Goal: Transaction & Acquisition: Purchase product/service

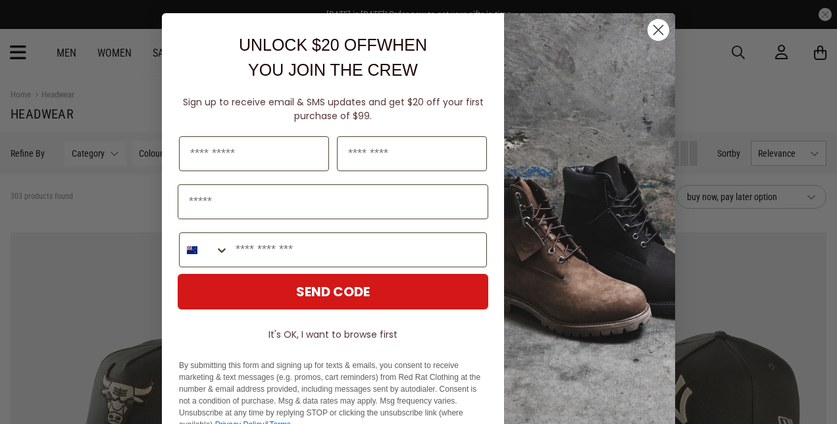
click at [656, 29] on circle "Close dialog" at bounding box center [659, 30] width 22 height 22
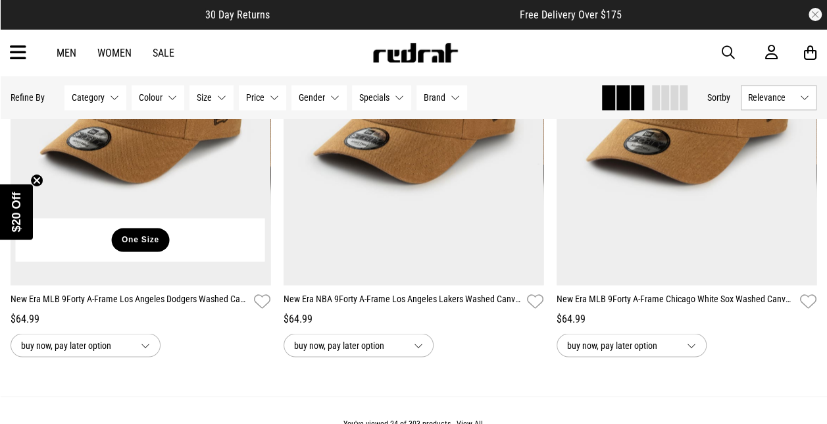
scroll to position [3552, 0]
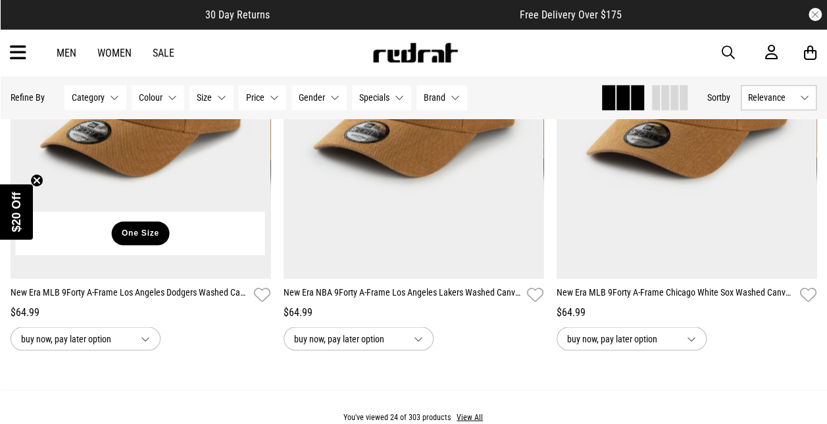
click at [143, 240] on button "One Size" at bounding box center [140, 233] width 57 height 24
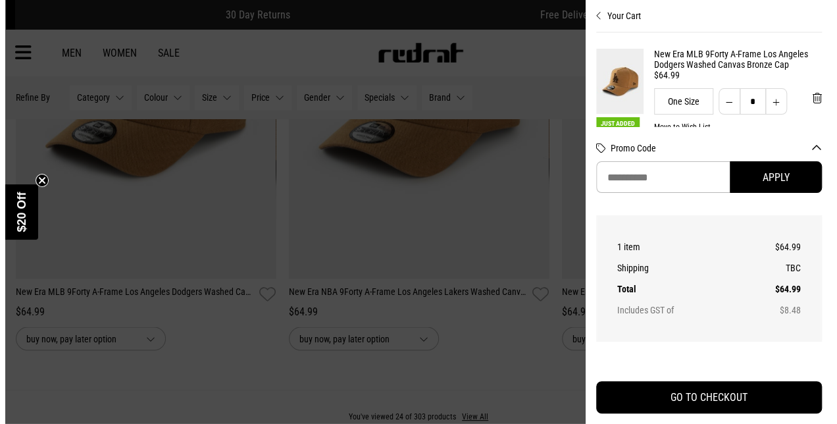
scroll to position [3585, 0]
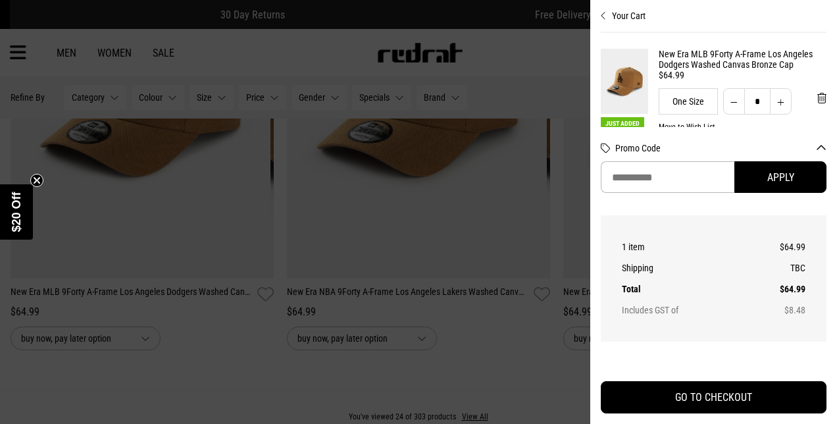
click at [503, 317] on div at bounding box center [418, 212] width 837 height 424
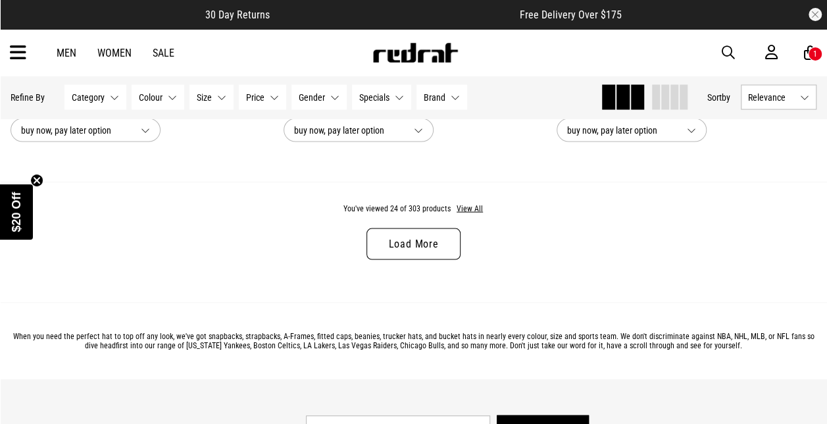
scroll to position [3754, 0]
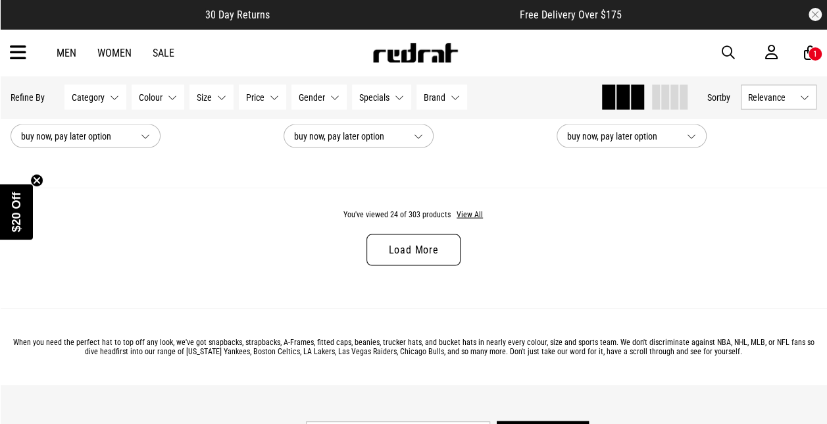
click at [414, 252] on link "Load More" at bounding box center [413, 250] width 93 height 32
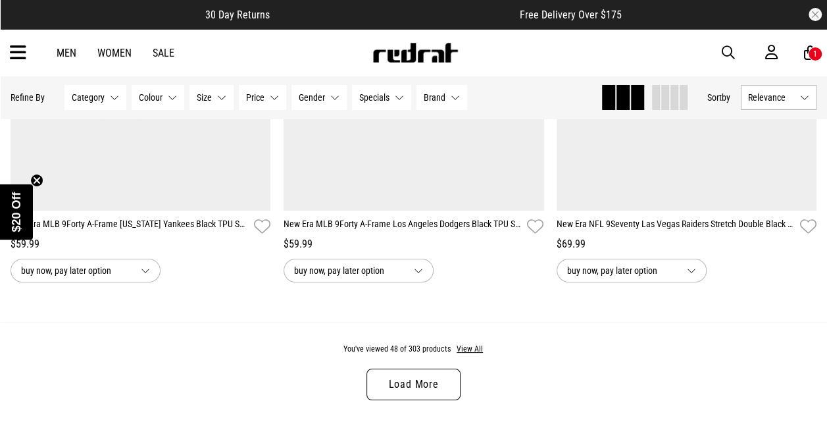
scroll to position [7316, 0]
click at [465, 354] on button "View All" at bounding box center [470, 350] width 28 height 12
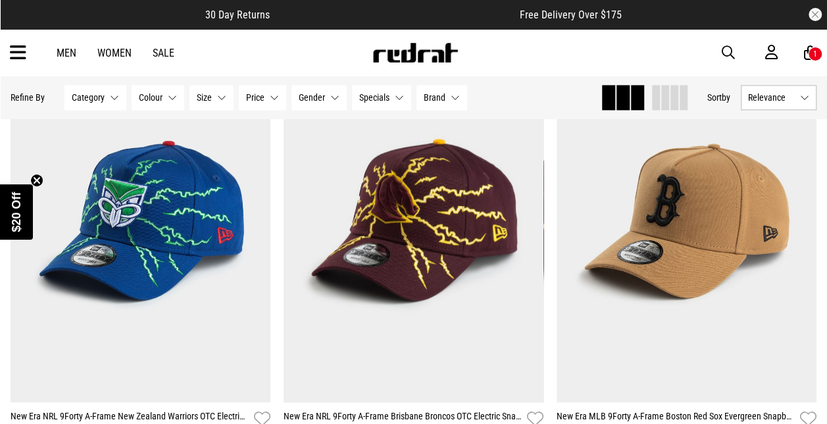
scroll to position [10822, 0]
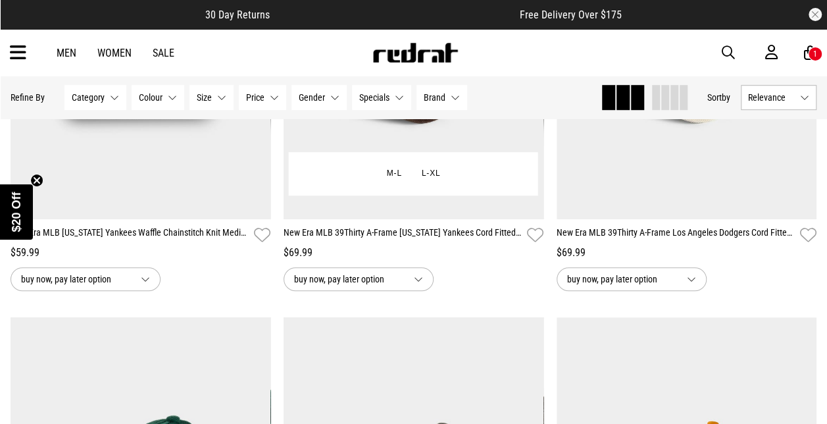
scroll to position [12852, 0]
click at [400, 178] on button "M-L" at bounding box center [394, 175] width 36 height 24
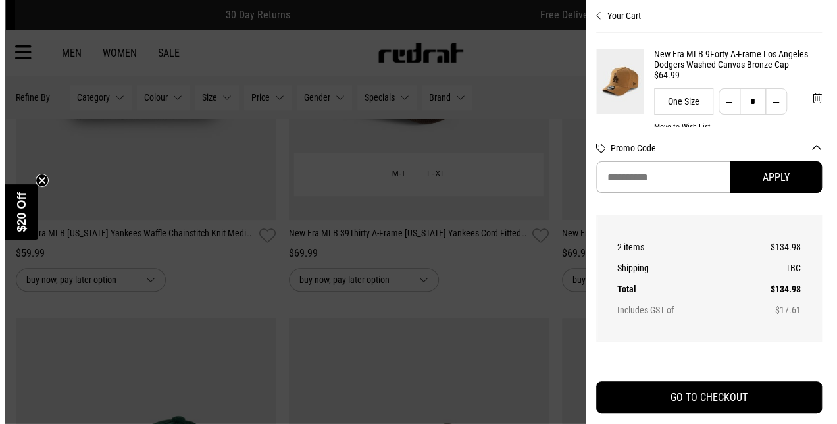
scroll to position [12982, 0]
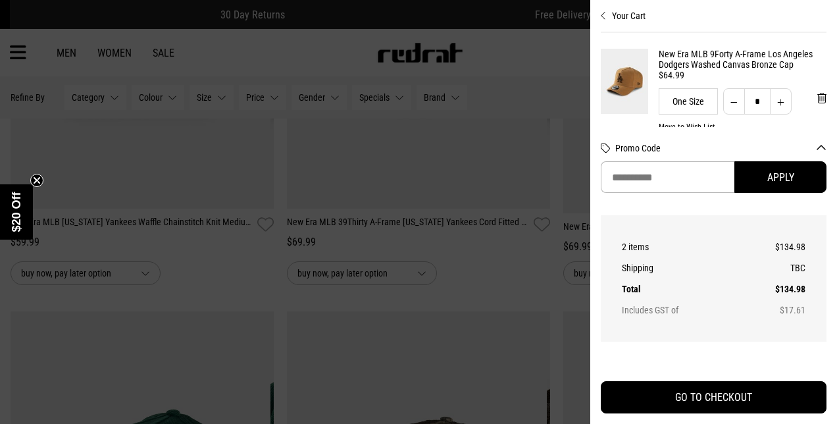
click at [421, 219] on div at bounding box center [418, 212] width 837 height 424
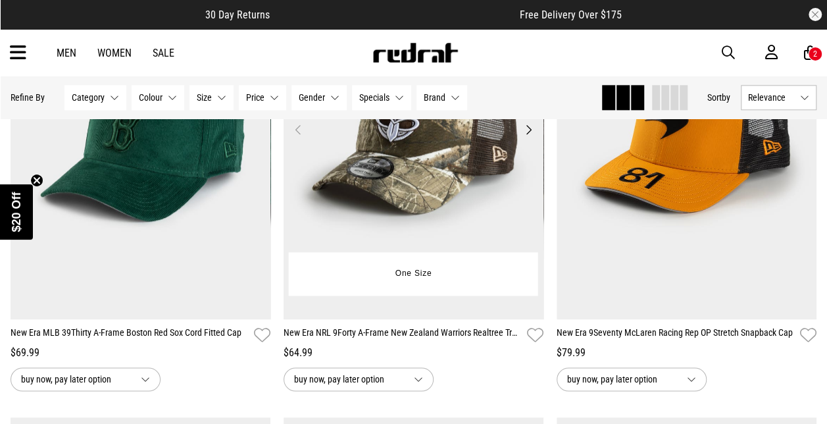
scroll to position [13220, 0]
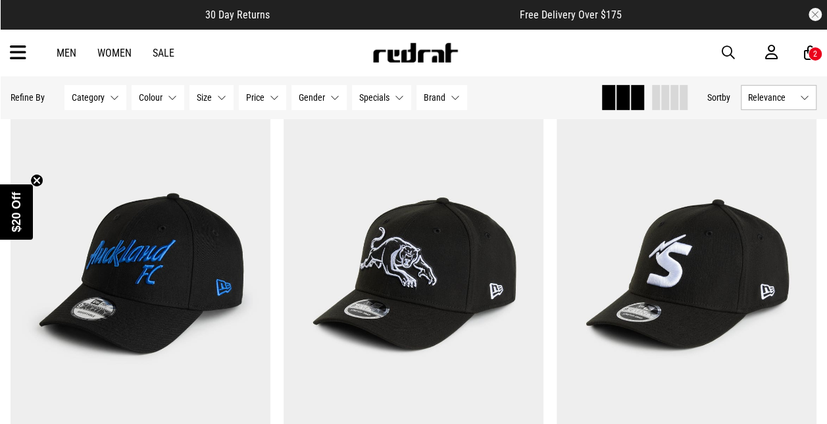
scroll to position [17707, 0]
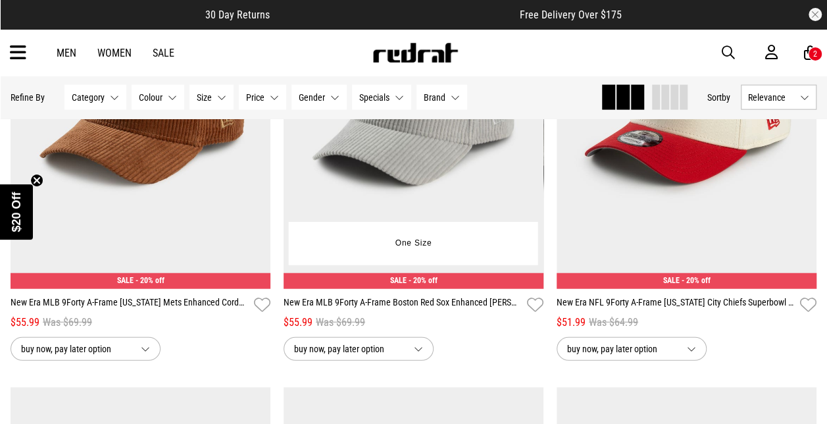
scroll to position [18796, 0]
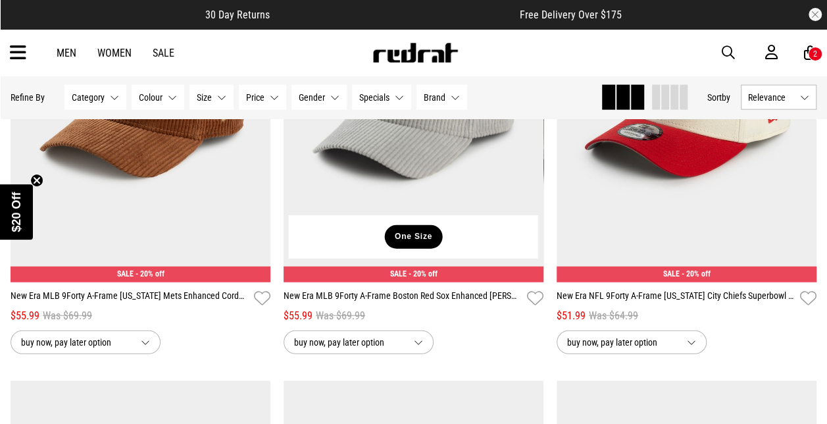
click at [413, 244] on button "One Size" at bounding box center [413, 237] width 57 height 24
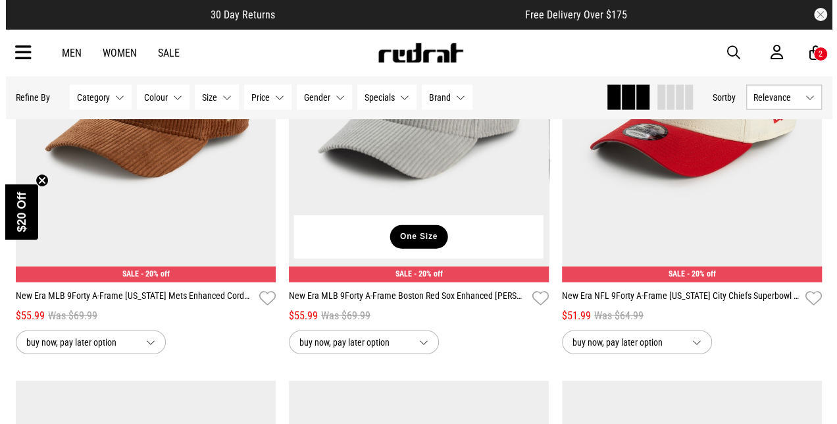
scroll to position [18980, 0]
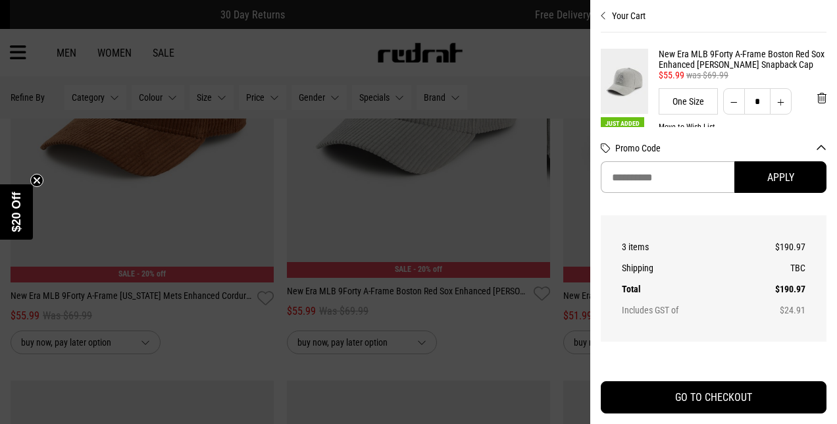
click at [418, 243] on div at bounding box center [418, 212] width 837 height 424
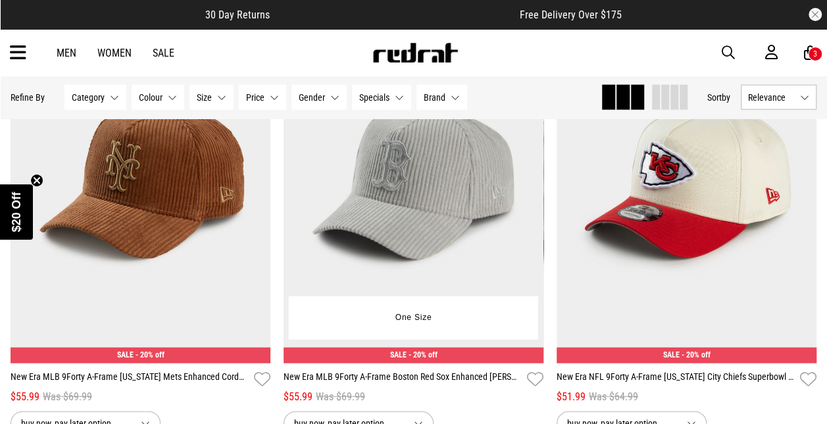
scroll to position [18716, 0]
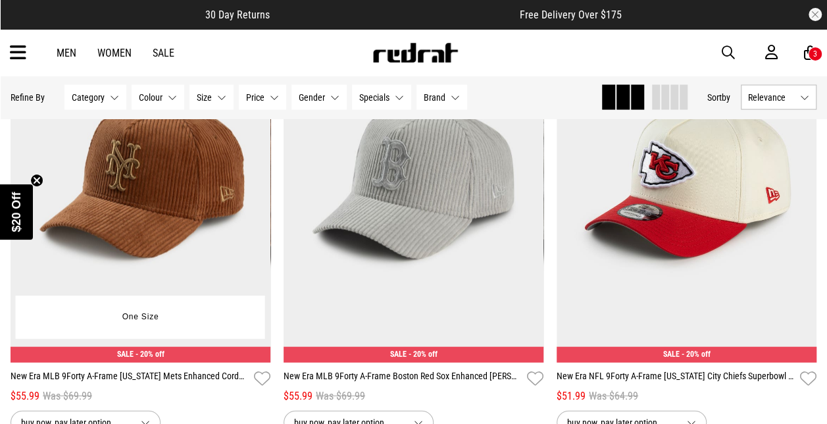
click at [97, 313] on div "One Size" at bounding box center [140, 317] width 249 height 43
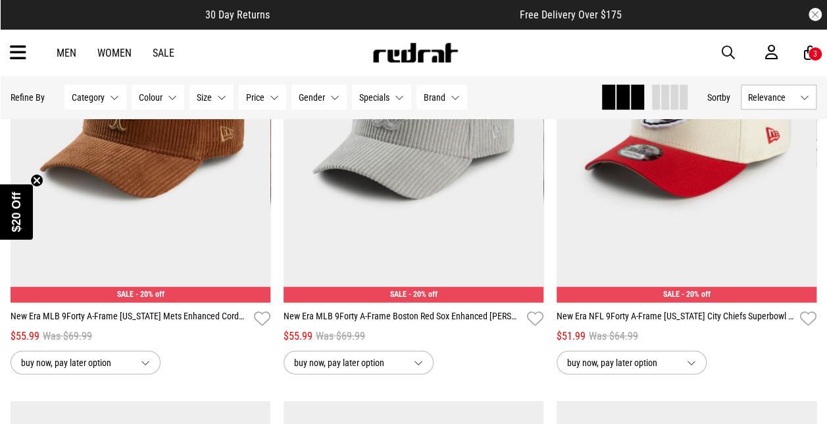
scroll to position [18777, 0]
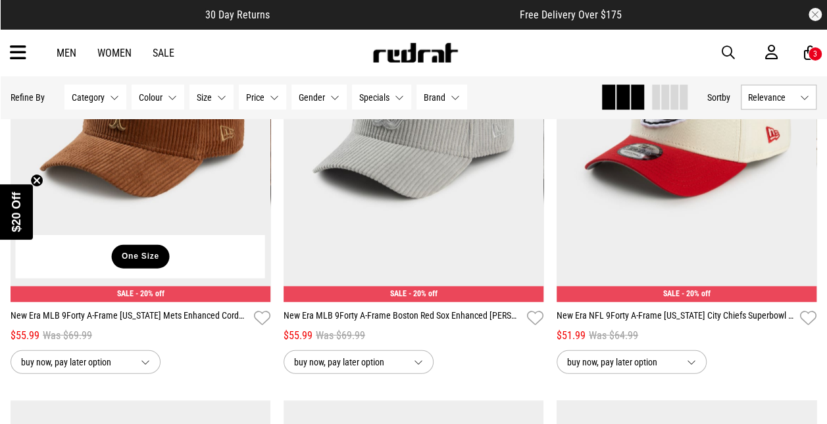
click at [137, 269] on button "One Size" at bounding box center [140, 257] width 57 height 24
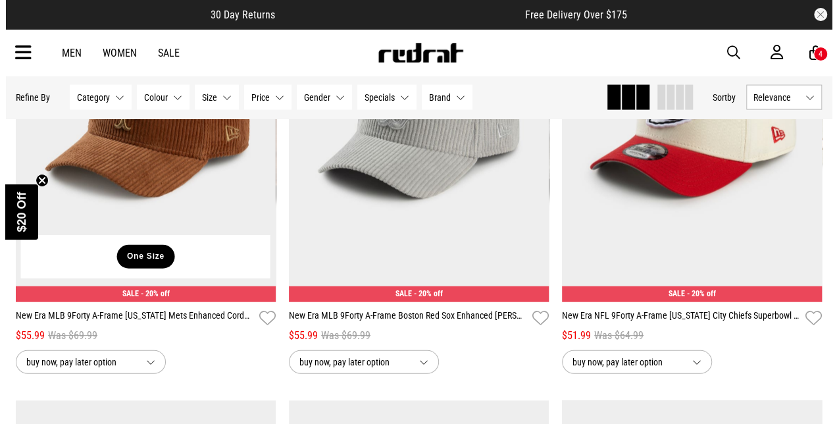
scroll to position [18956, 0]
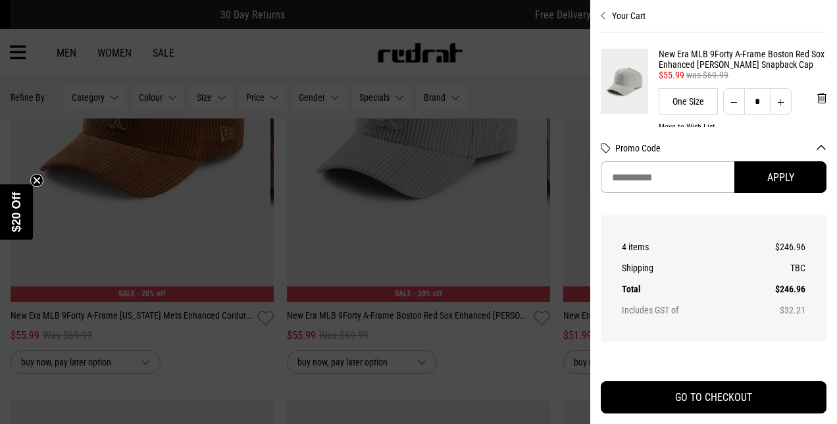
click at [513, 222] on div at bounding box center [418, 212] width 837 height 424
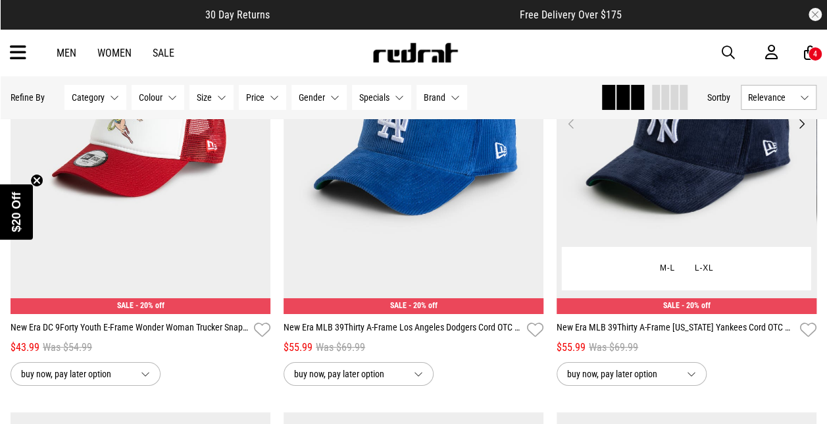
scroll to position [22000, 0]
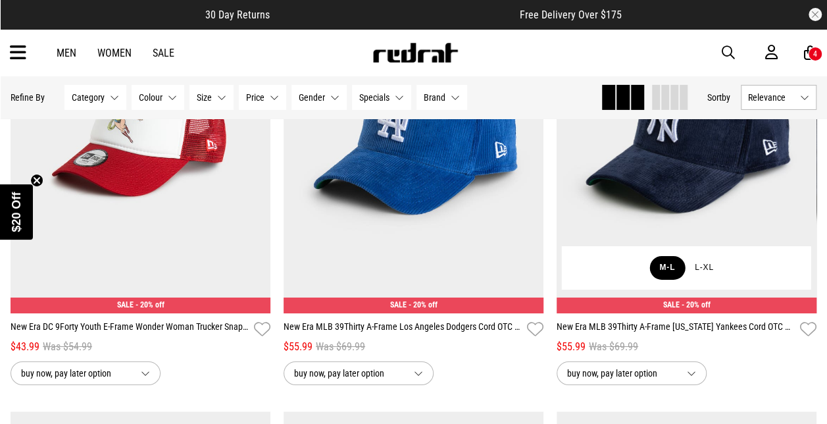
click at [669, 275] on button "M-L" at bounding box center [668, 268] width 36 height 24
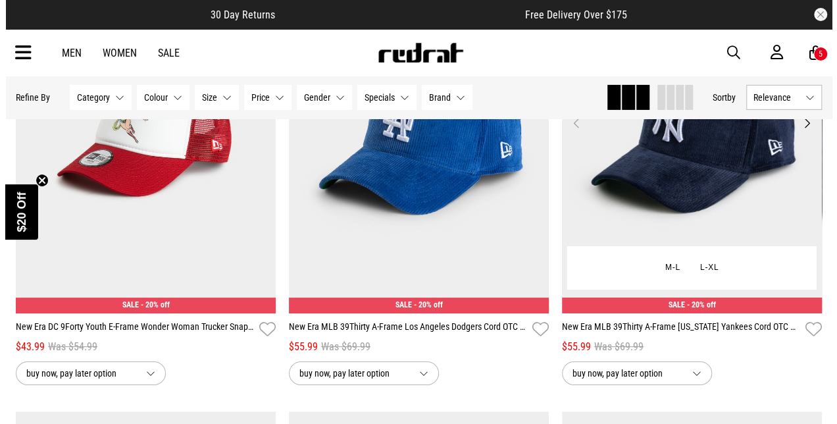
scroll to position [22212, 0]
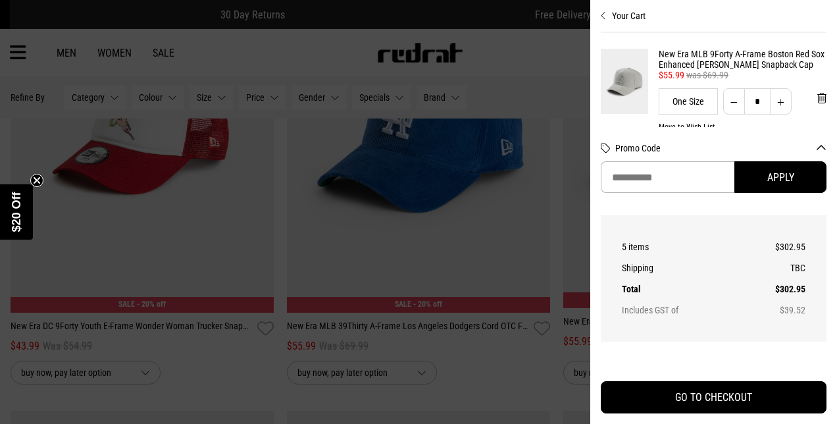
click at [469, 269] on div at bounding box center [418, 212] width 837 height 424
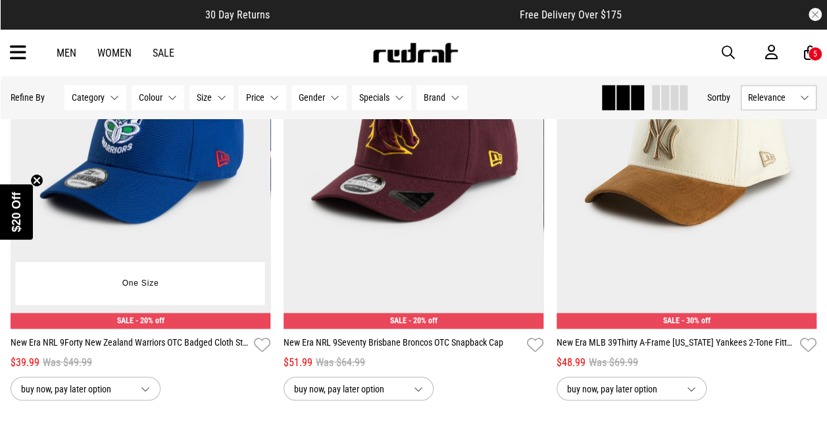
scroll to position [23373, 0]
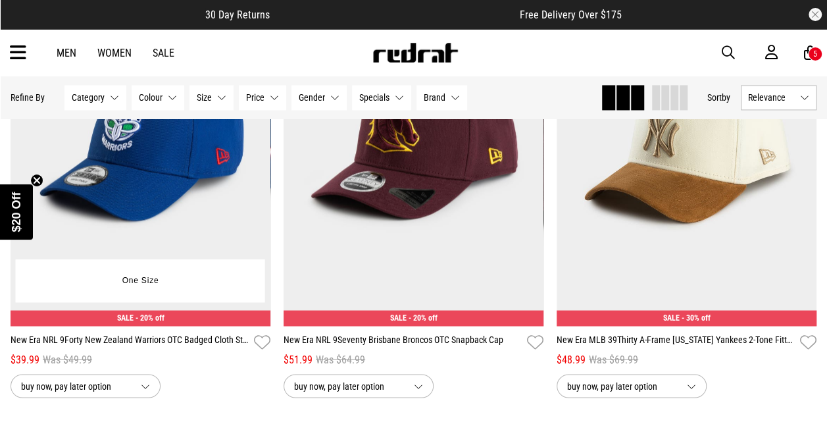
click at [203, 297] on div "One Size" at bounding box center [140, 280] width 249 height 43
click at [142, 290] on button "One Size" at bounding box center [140, 281] width 57 height 24
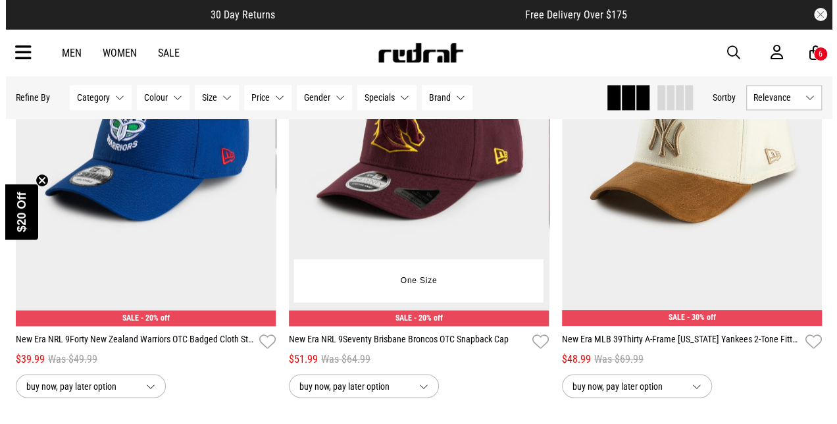
scroll to position [23595, 0]
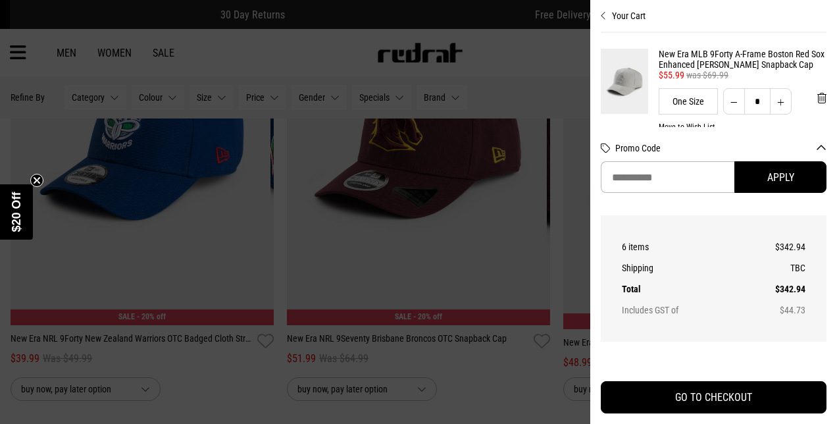
click at [534, 272] on div at bounding box center [418, 212] width 837 height 424
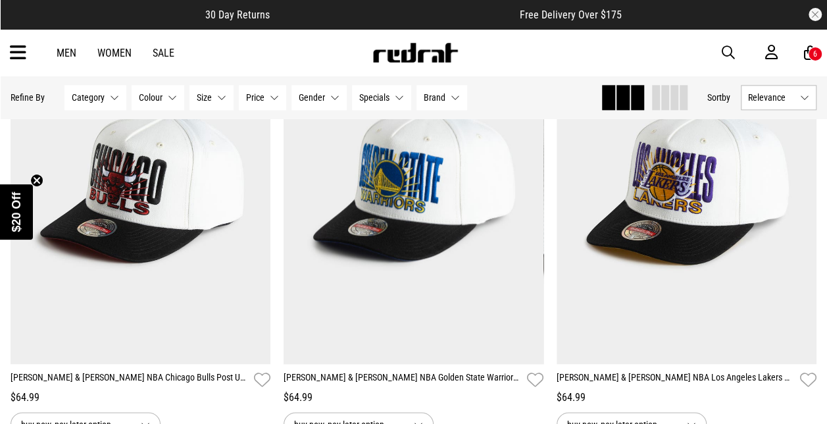
scroll to position [25645, 0]
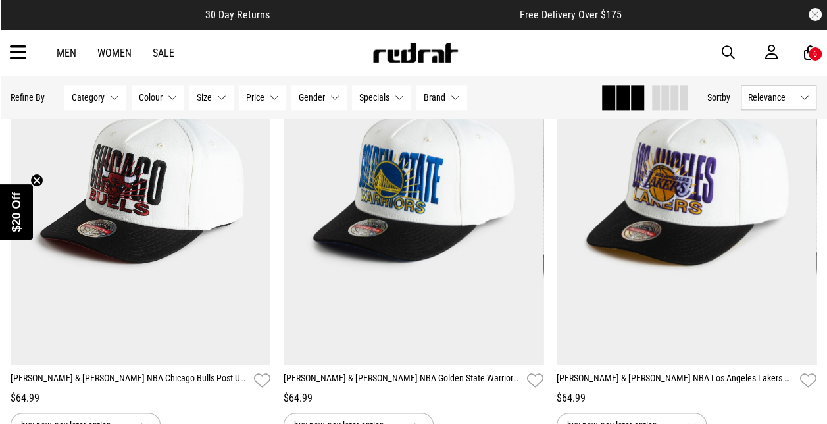
click at [617, 101] on span at bounding box center [623, 97] width 13 height 25
click at [774, 101] on span "Relevance" at bounding box center [771, 97] width 47 height 11
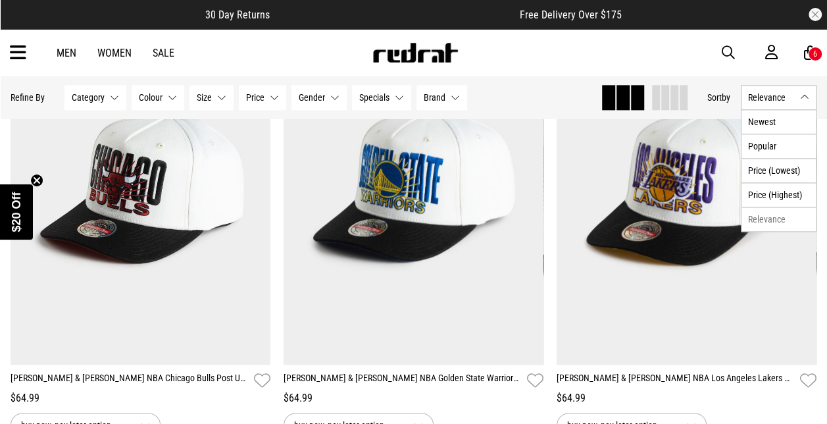
click at [774, 101] on span "Relevance" at bounding box center [771, 97] width 47 height 11
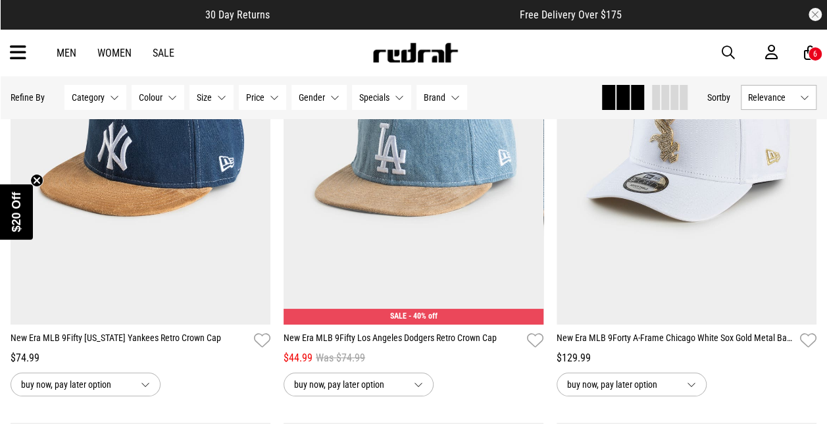
scroll to position [32154, 0]
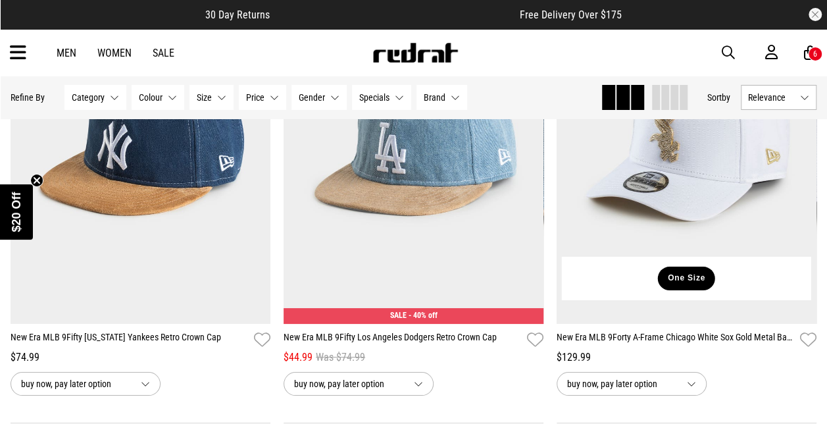
click at [688, 290] on button "One Size" at bounding box center [686, 279] width 57 height 24
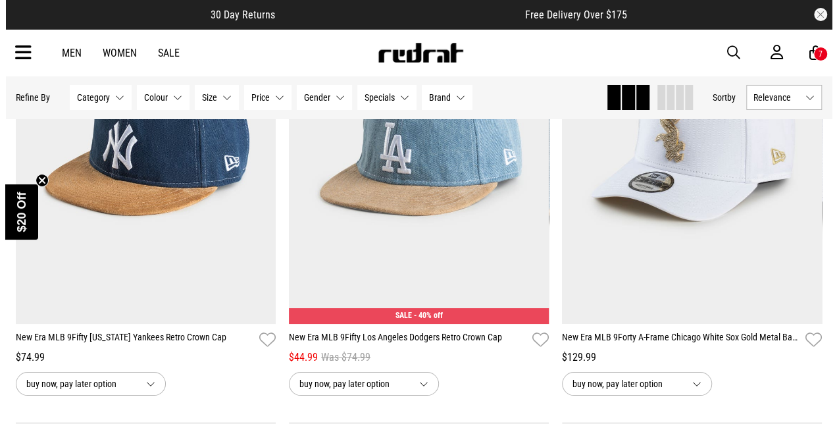
scroll to position [32463, 0]
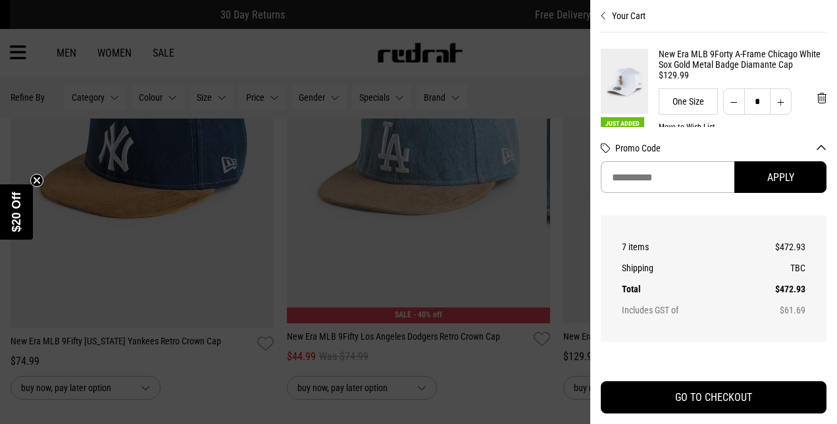
click at [446, 292] on div at bounding box center [418, 212] width 837 height 424
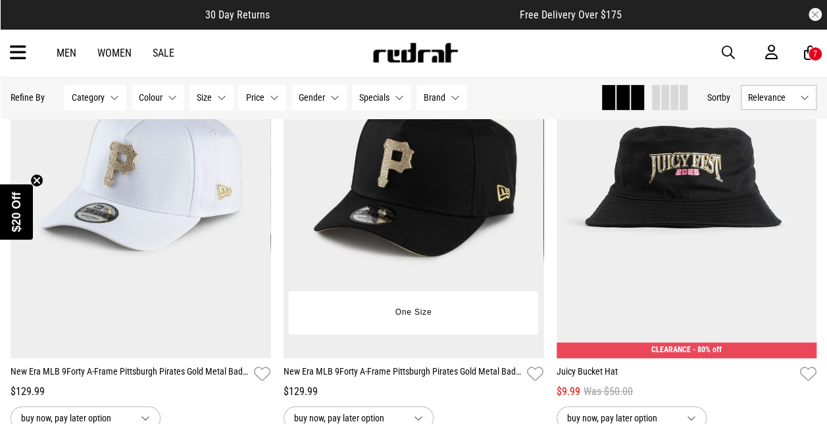
scroll to position [32625, 0]
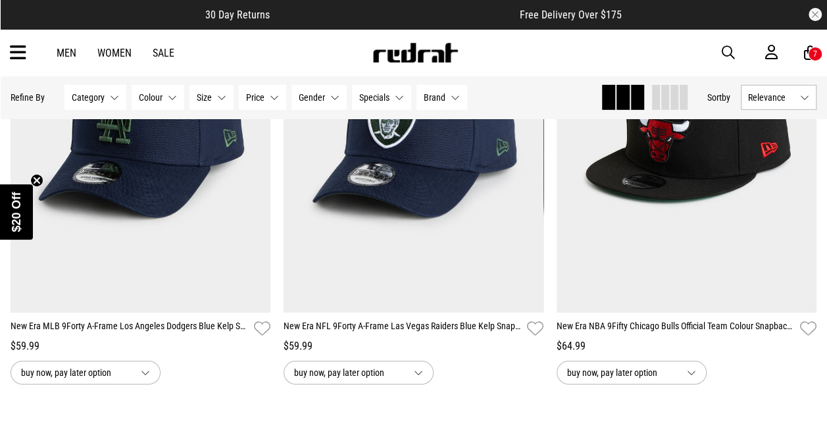
scroll to position [44201, 0]
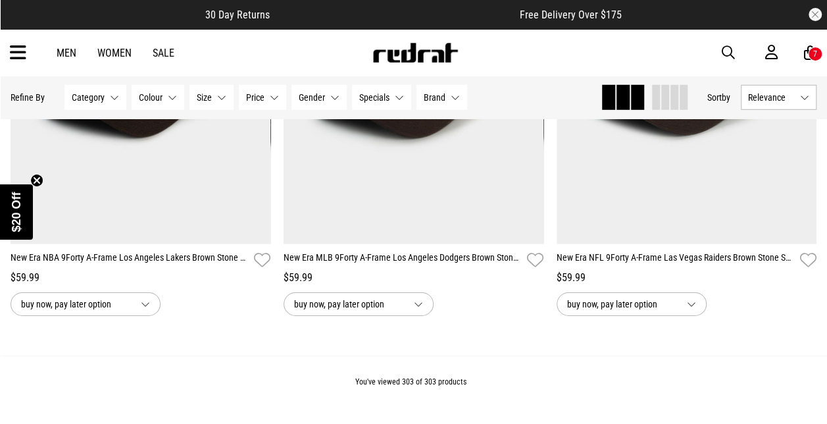
scroll to position [46559, 0]
click at [808, 50] on icon at bounding box center [810, 53] width 13 height 16
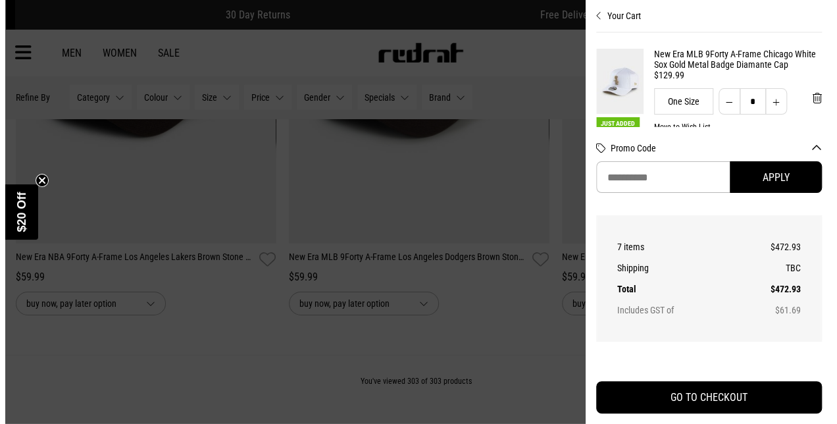
scroll to position [47009, 0]
